Goal: Task Accomplishment & Management: Manage account settings

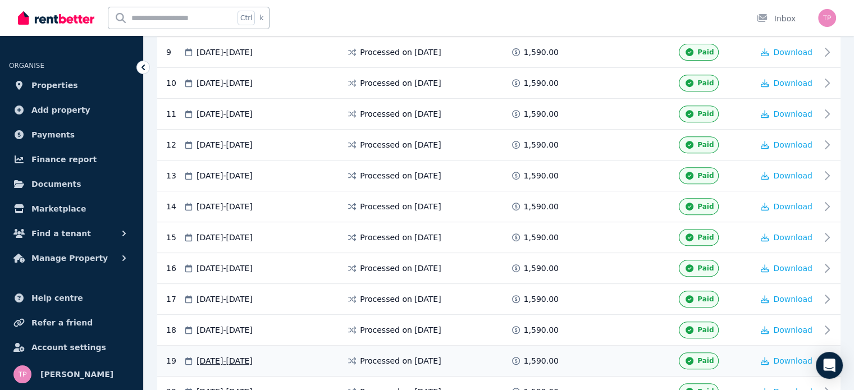
scroll to position [595, 0]
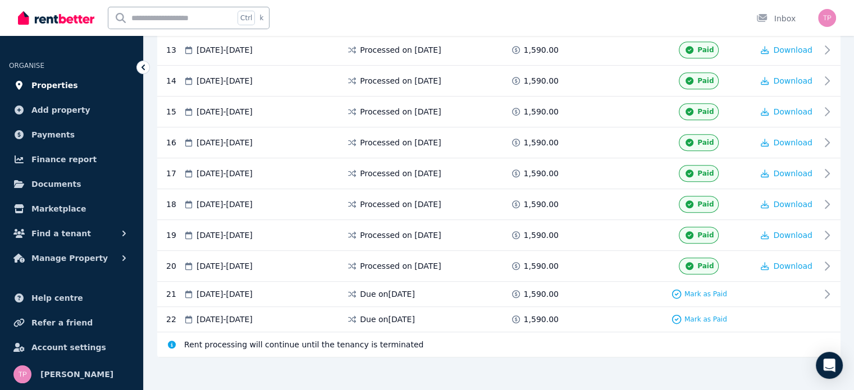
click at [72, 89] on link "Properties" at bounding box center [71, 85] width 125 height 22
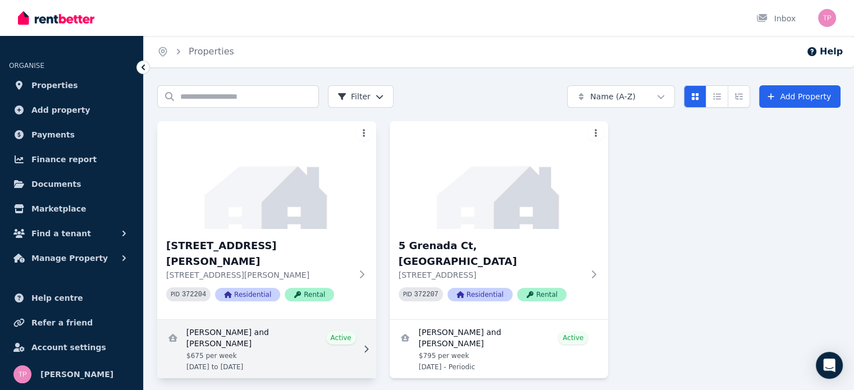
click at [248, 322] on link "View details for Jay Sewell and Chris McGregory" at bounding box center [266, 349] width 219 height 58
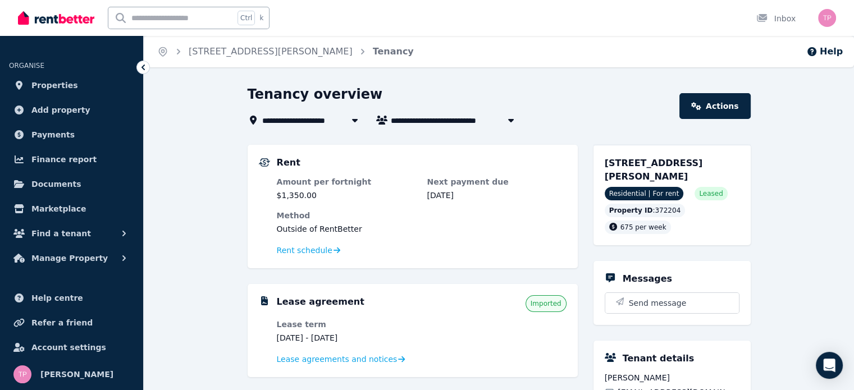
click at [143, 67] on icon at bounding box center [143, 68] width 3 height 6
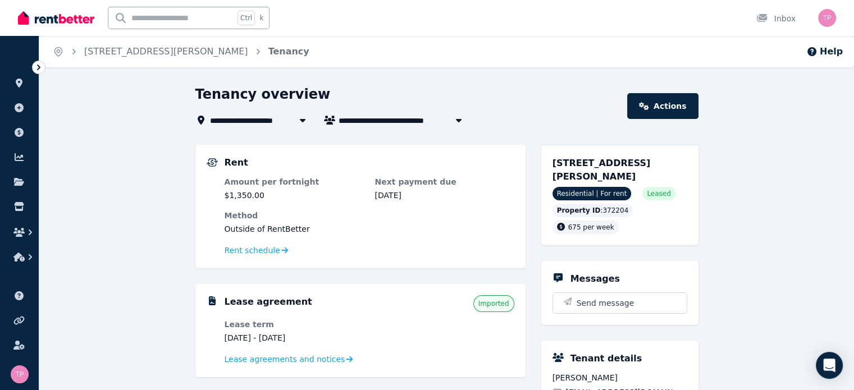
click at [38, 72] on icon at bounding box center [38, 67] width 11 height 11
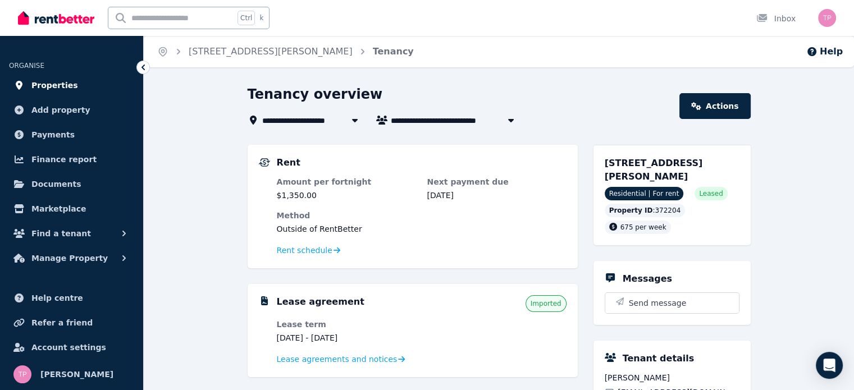
click at [46, 80] on span "Properties" at bounding box center [54, 85] width 47 height 13
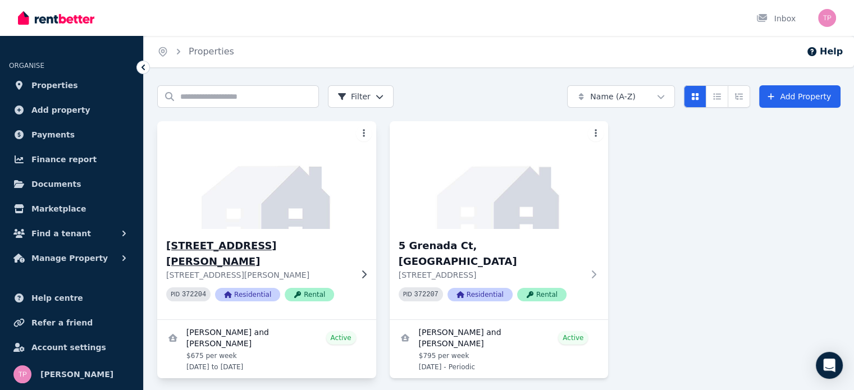
click at [230, 241] on h3 "1/23 Doggett Dr, Miami" at bounding box center [258, 253] width 185 height 31
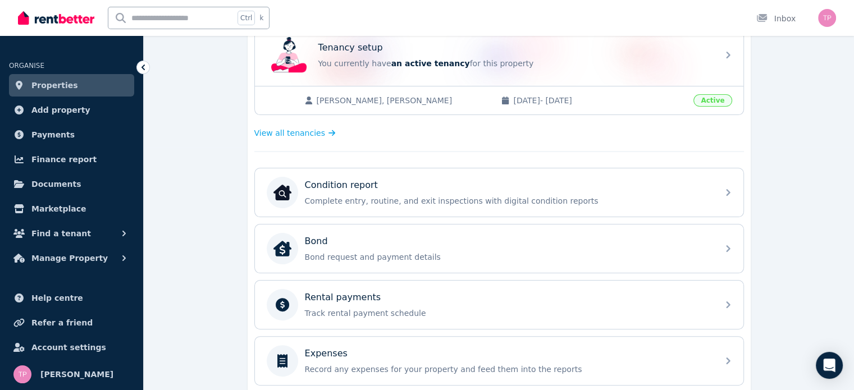
scroll to position [337, 0]
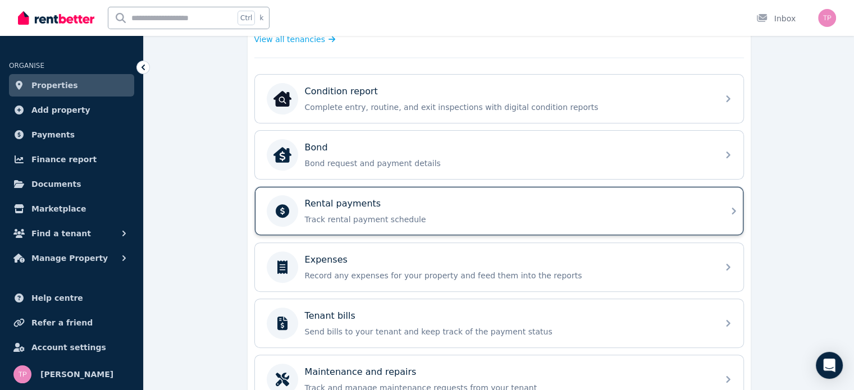
click at [418, 209] on div "Rental payments Track rental payment schedule" at bounding box center [508, 211] width 407 height 28
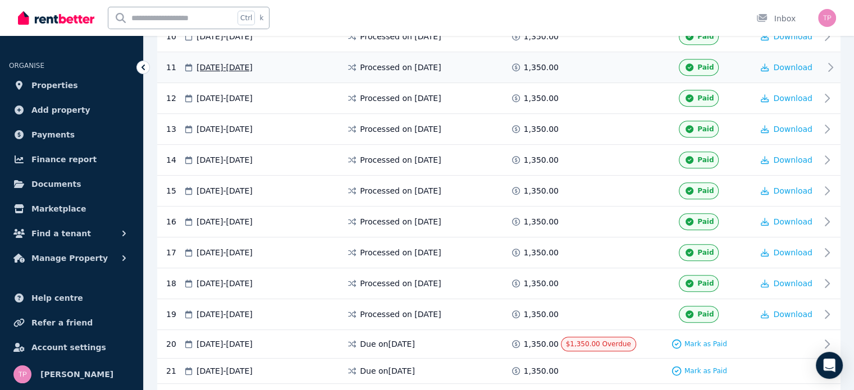
scroll to position [562, 0]
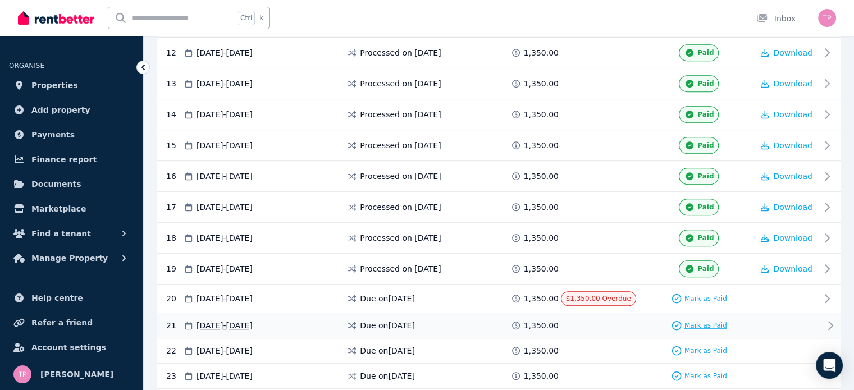
click at [707, 321] on span "Mark as Paid" at bounding box center [706, 325] width 43 height 9
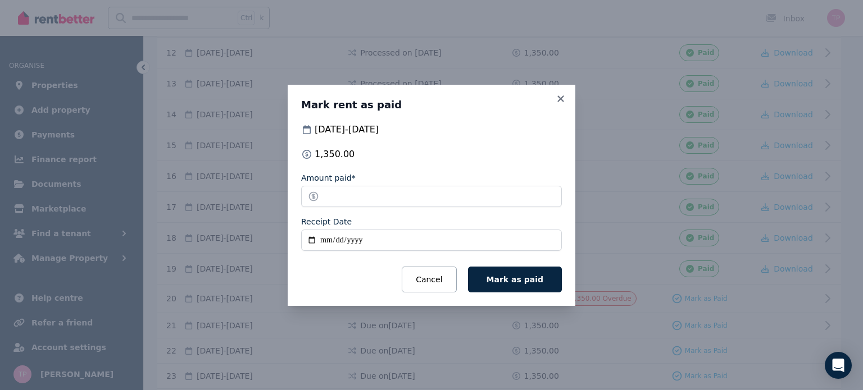
click at [312, 238] on input "Receipt Date" at bounding box center [431, 240] width 261 height 21
type input "**********"
click at [515, 278] on span "Mark as paid" at bounding box center [514, 279] width 57 height 9
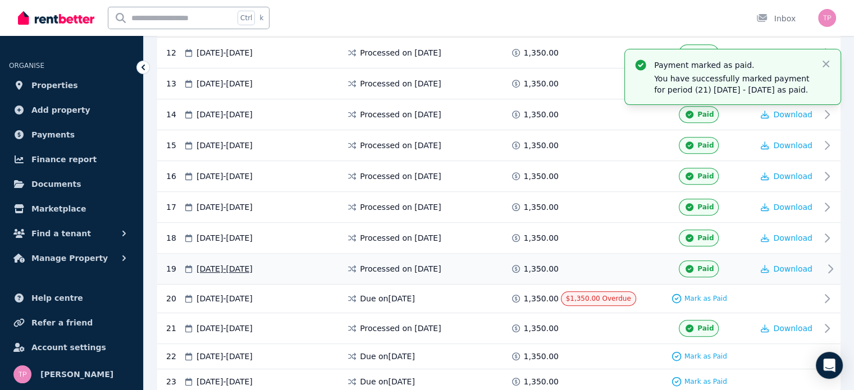
click at [519, 265] on icon at bounding box center [515, 269] width 11 height 8
